Goal: Transaction & Acquisition: Purchase product/service

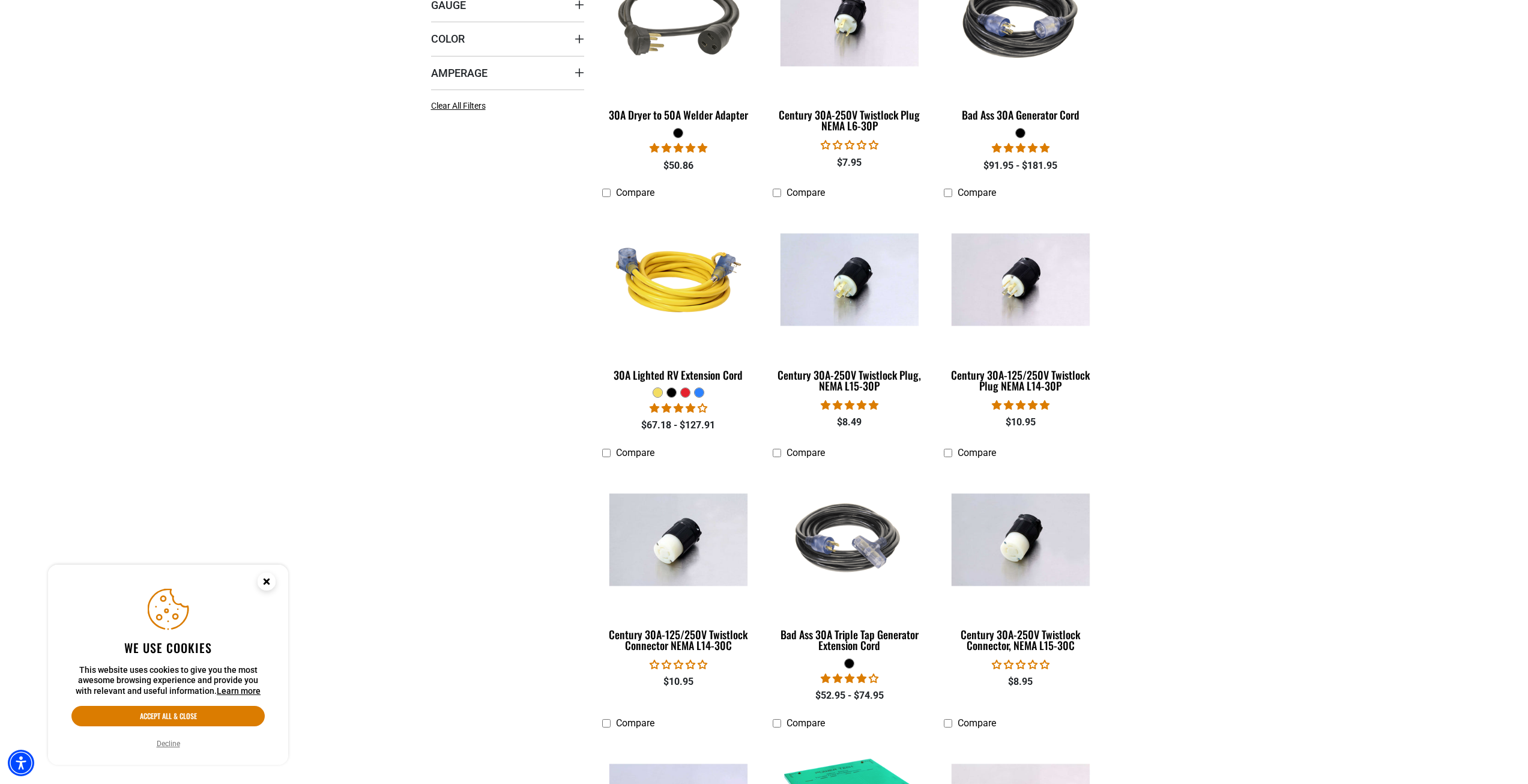
scroll to position [661, 0]
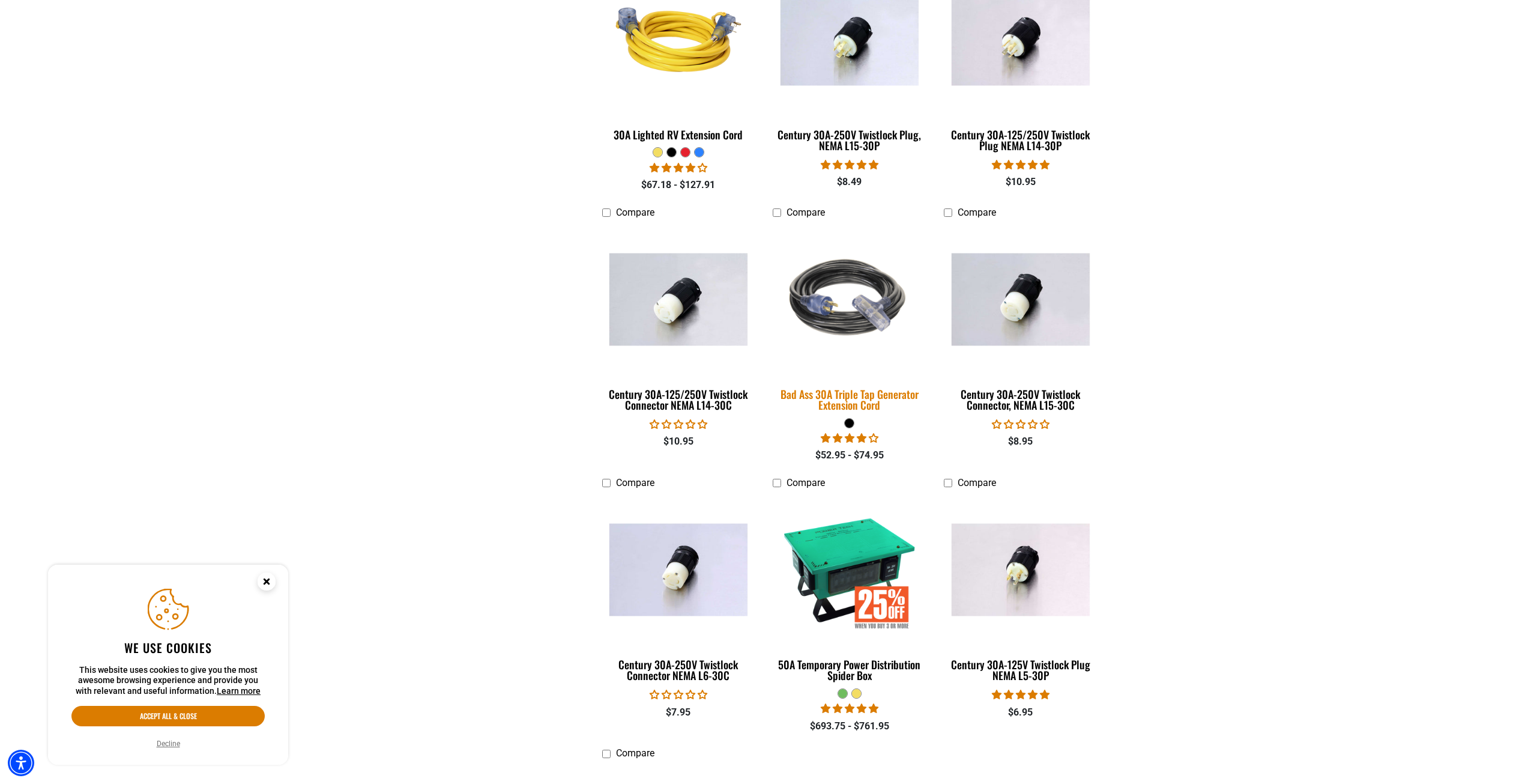
click at [874, 400] on div "Bad Ass 30A Triple Tap Generator Extension Cord" at bounding box center [849, 399] width 153 height 22
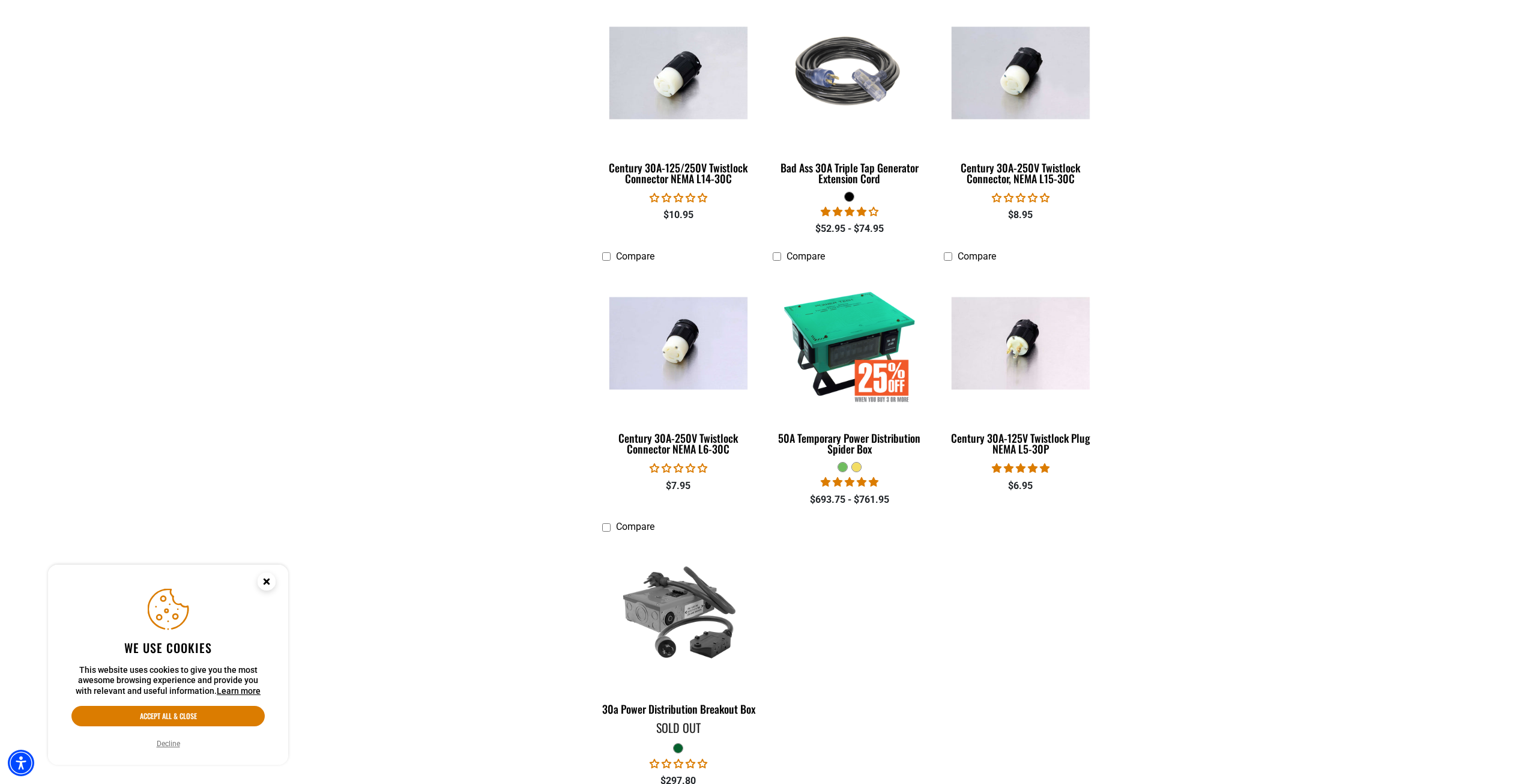
scroll to position [1021, 0]
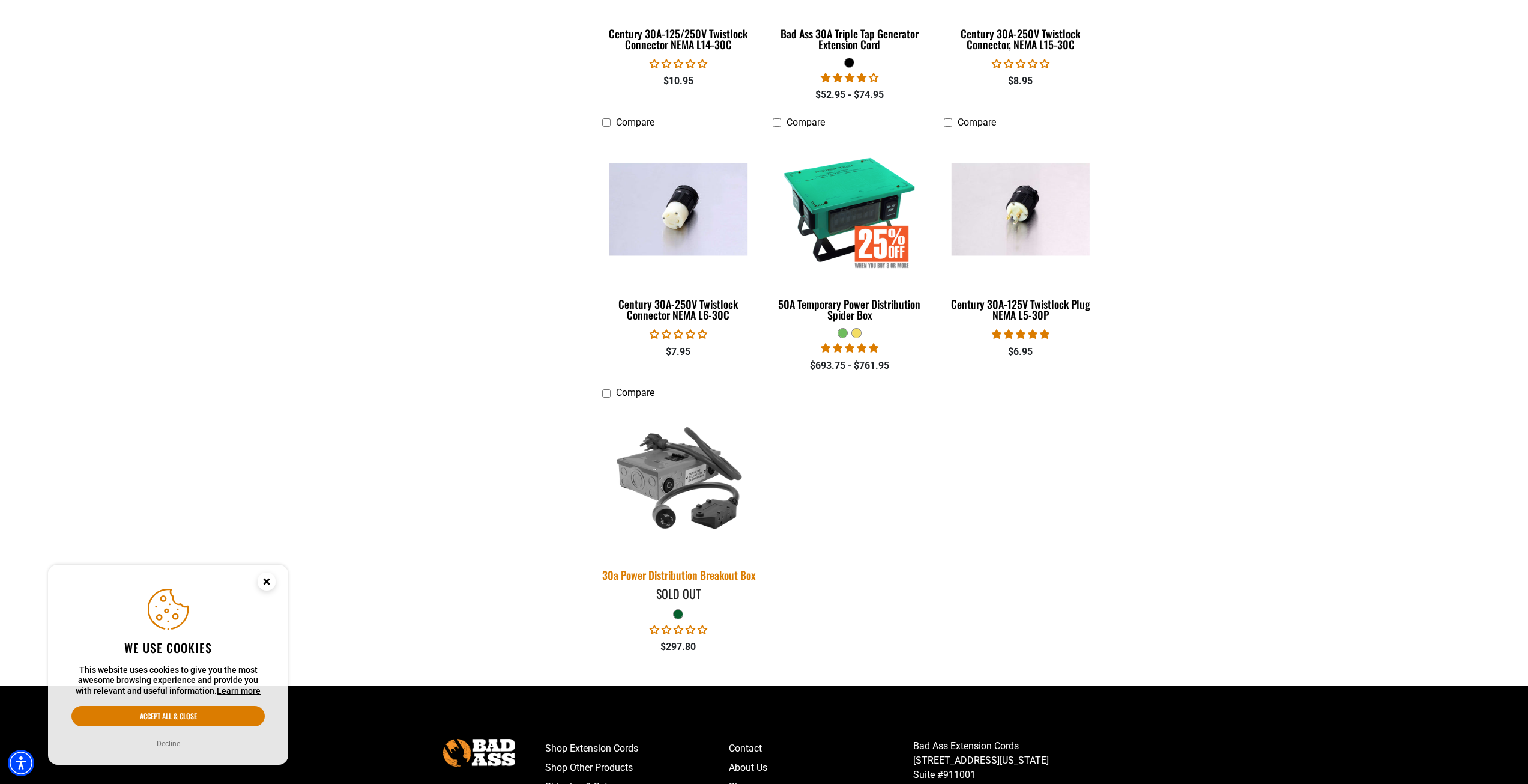
click at [686, 490] on img at bounding box center [678, 480] width 168 height 154
